Goal: Communication & Community: Connect with others

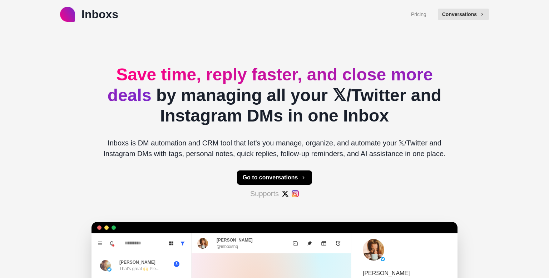
click at [283, 173] on button "Go to conversations" at bounding box center [274, 177] width 75 height 14
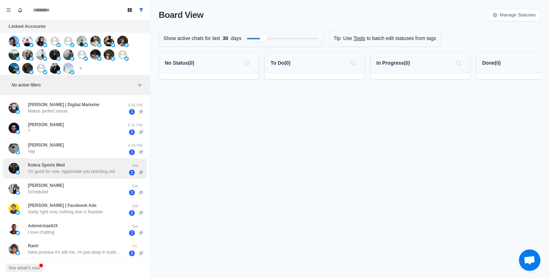
click at [85, 166] on div "Kobra Sports Med I'm good for now. Appreciate you reaching out" at bounding box center [71, 168] width 87 height 13
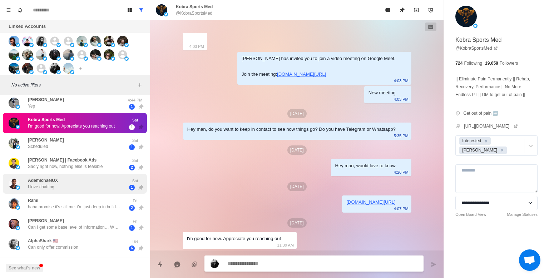
scroll to position [59, 0]
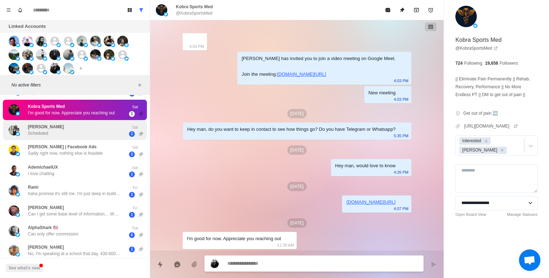
click at [63, 131] on div "[PERSON_NAME] Scheduled" at bounding box center [67, 130] width 117 height 15
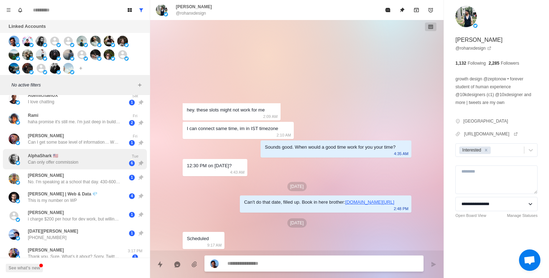
scroll to position [117, 0]
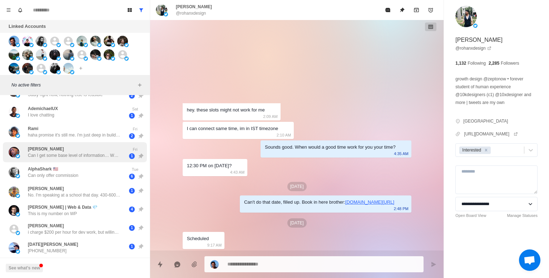
click at [90, 156] on p "Can I get some base level of information… What is it that we’re talking about?" at bounding box center [74, 155] width 93 height 6
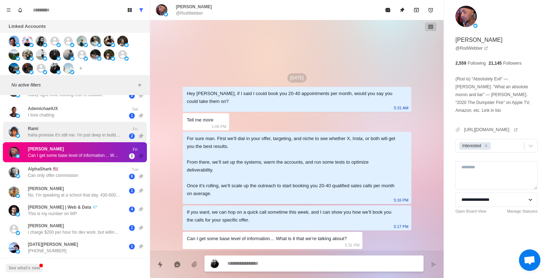
click at [101, 139] on div "[PERSON_NAME] haha promise it's still me. i'm just deep in building an ai agent…" at bounding box center [75, 132] width 144 height 20
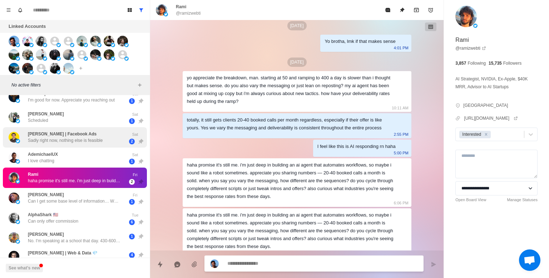
scroll to position [59, 0]
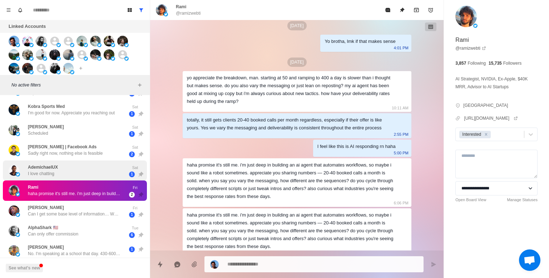
click at [116, 161] on div "AdemichaelUX I love chatting Sat 1" at bounding box center [75, 170] width 144 height 20
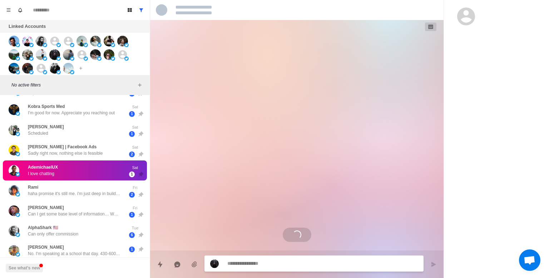
scroll to position [370, 0]
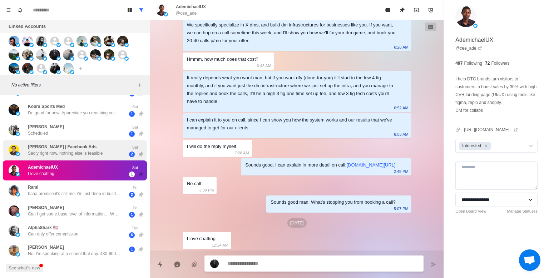
click at [106, 148] on div "[PERSON_NAME] | Facebook Ads Sadly right now, nothing else is feasible" at bounding box center [67, 150] width 117 height 15
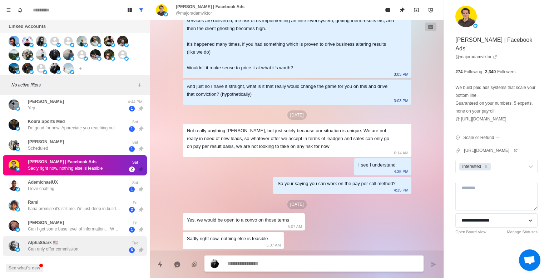
scroll to position [117, 0]
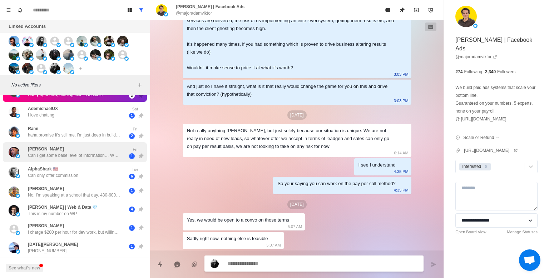
click at [49, 156] on p "Can I get some base level of information… What is it that we’re talking about?" at bounding box center [74, 155] width 93 height 6
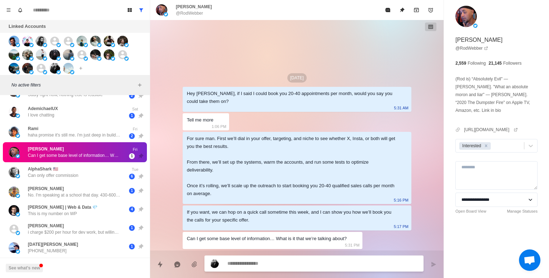
scroll to position [0, 0]
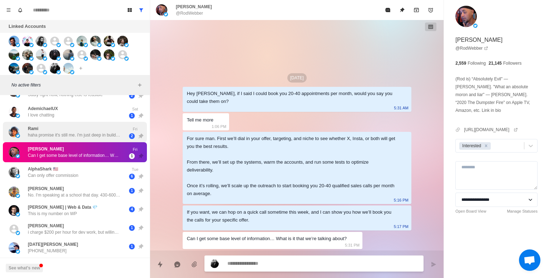
click at [104, 135] on p "haha promise it's still me. i'm just deep in building an ai agent that automate…" at bounding box center [74, 135] width 93 height 6
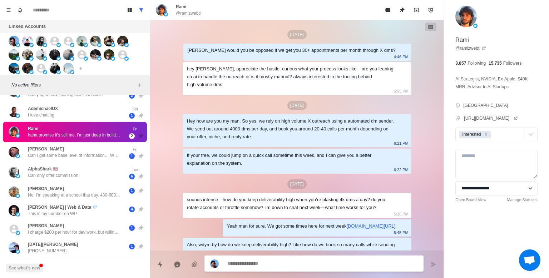
scroll to position [691, 0]
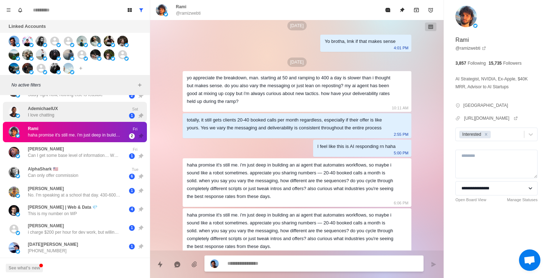
click at [65, 110] on div "AdemichaelUX I love chatting" at bounding box center [67, 112] width 117 height 15
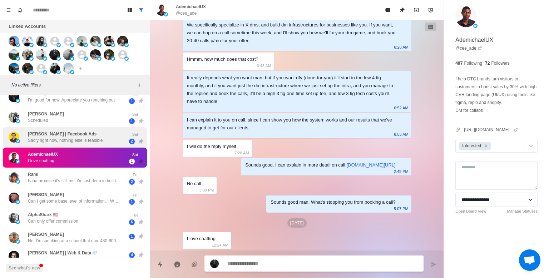
scroll to position [59, 0]
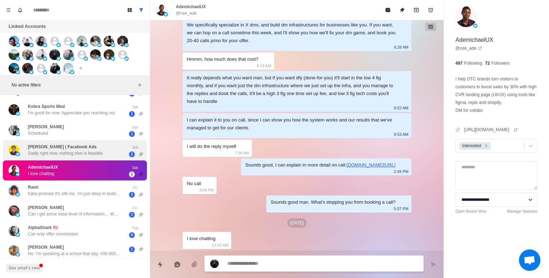
click at [83, 144] on div "[PERSON_NAME] | Facebook Ads Sadly right now, nothing else is feasible" at bounding box center [65, 150] width 75 height 13
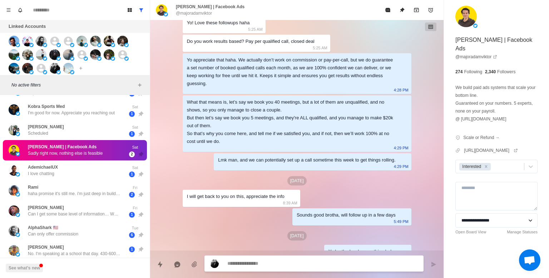
scroll to position [1067, 0]
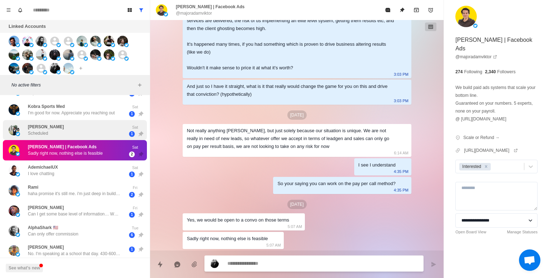
click at [79, 130] on div "[PERSON_NAME] Scheduled" at bounding box center [67, 130] width 117 height 15
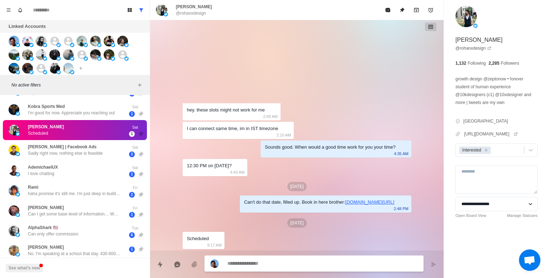
scroll to position [281, 0]
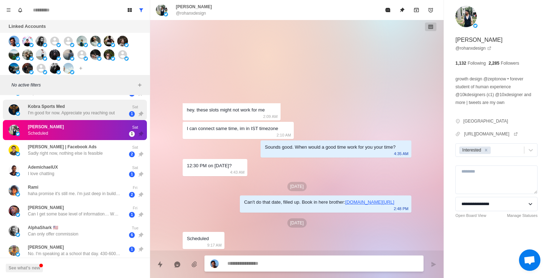
click at [57, 110] on p "I'm good for now. Appreciate you reaching out" at bounding box center [71, 113] width 87 height 6
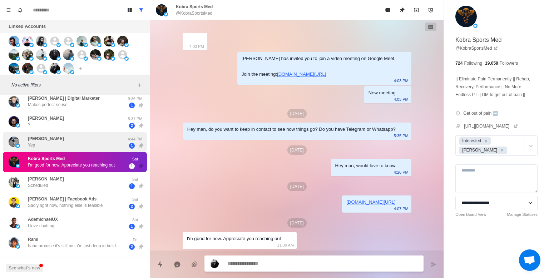
scroll to position [0, 0]
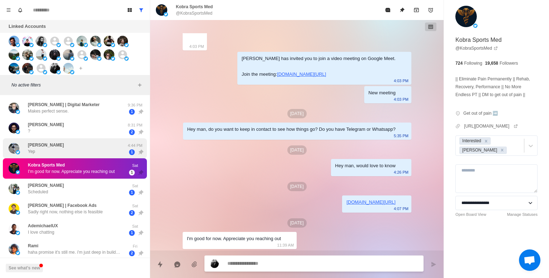
click at [50, 147] on div "[PERSON_NAME]" at bounding box center [67, 148] width 117 height 15
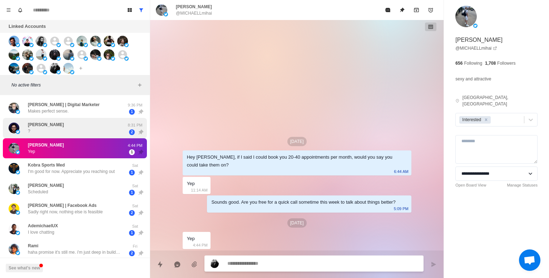
click at [79, 121] on div "[PERSON_NAME] ?" at bounding box center [67, 128] width 117 height 15
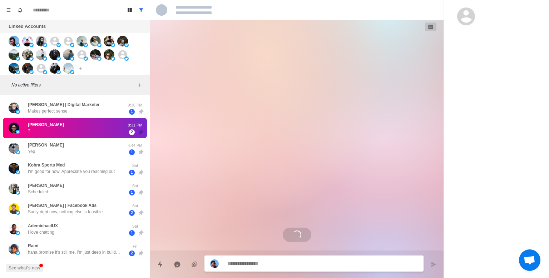
scroll to position [47, 0]
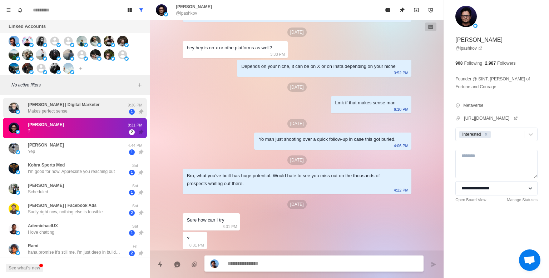
click at [55, 105] on p "[PERSON_NAME] | Digital Marketer" at bounding box center [64, 104] width 72 height 6
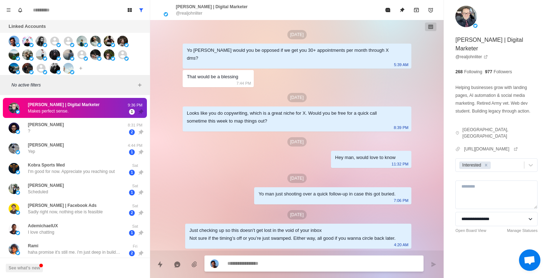
scroll to position [687, 0]
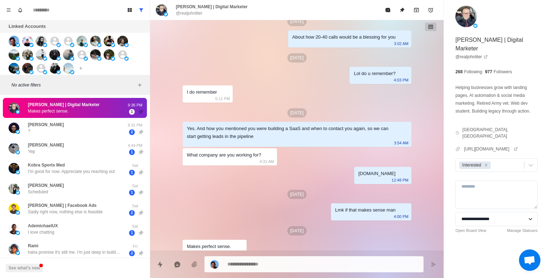
type textarea "*"
